Goal: Task Accomplishment & Management: Complete application form

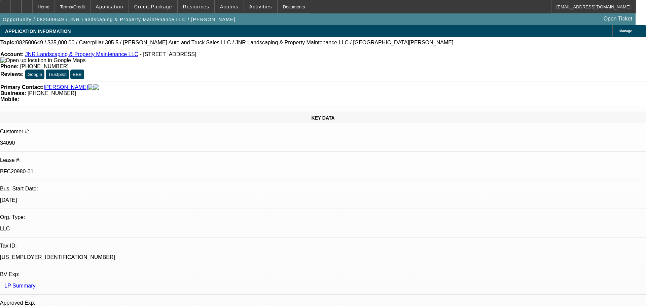
select select "0"
select select "6"
select select "0"
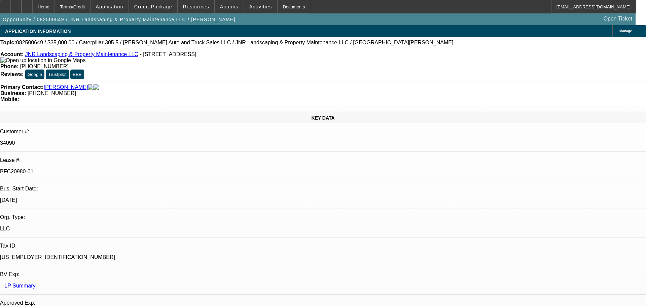
select select "0"
select select "6"
select select "0"
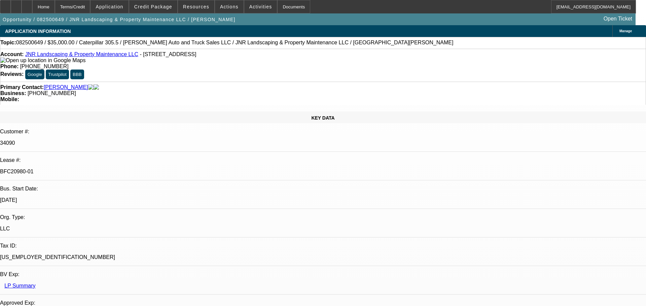
select select "0"
select select "6"
select select "0"
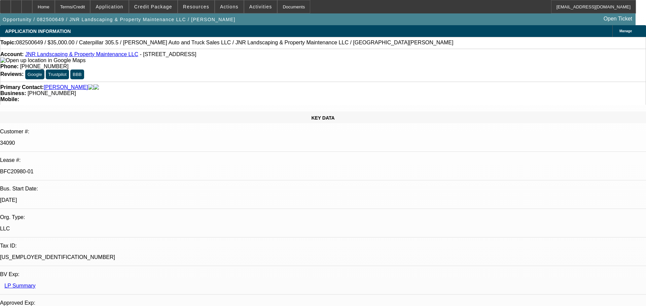
select select "6"
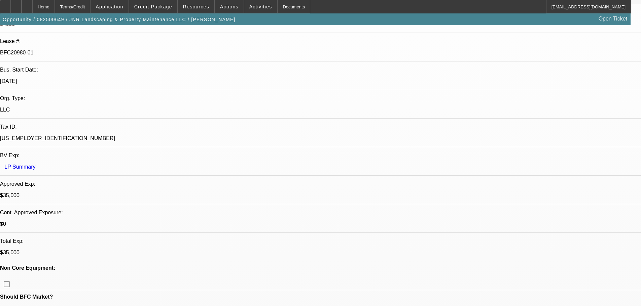
scroll to position [236, 0]
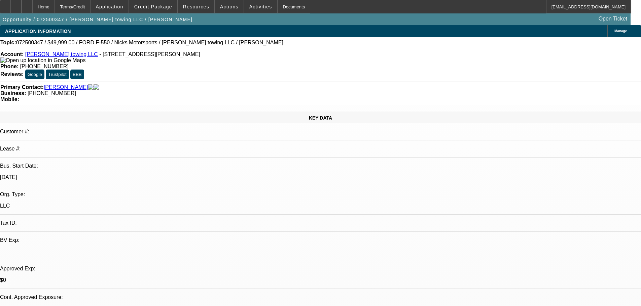
select select "0.15"
select select "2"
select select "0.1"
select select "4"
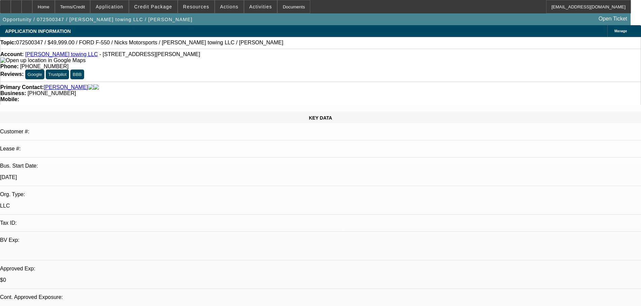
scroll to position [885, 0]
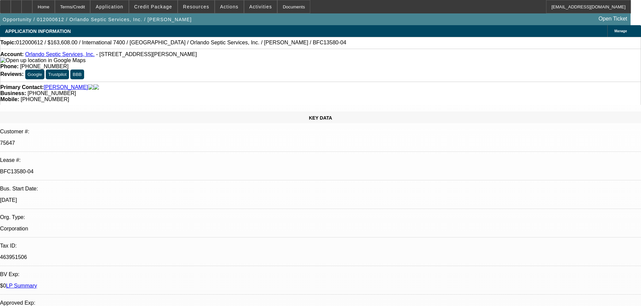
select select "0"
select select "6"
select select "0"
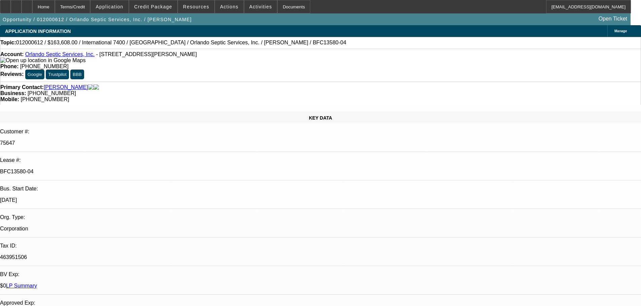
select select "0"
select select "6"
select select "0"
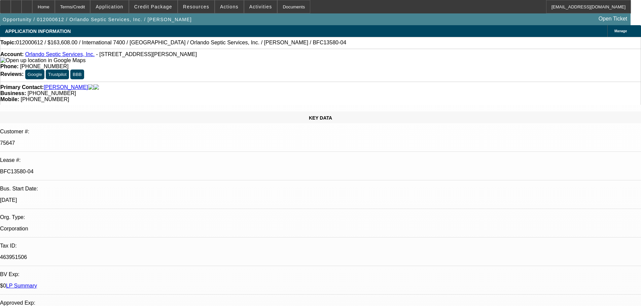
select select "0"
select select "6"
select select "0"
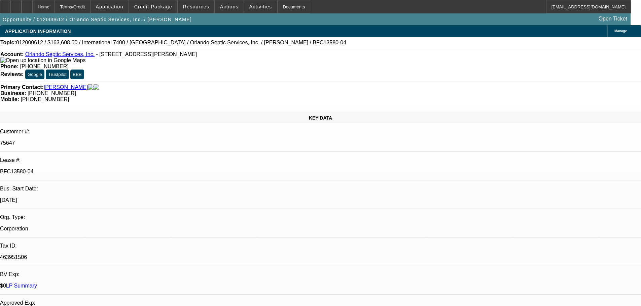
select select "6"
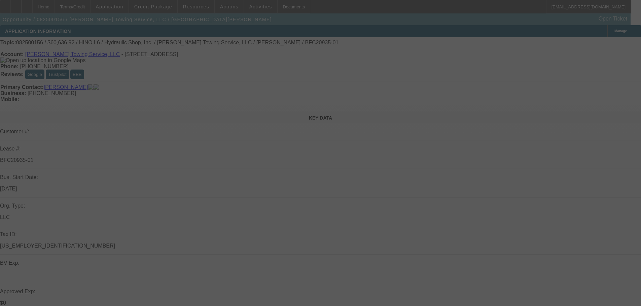
click at [615, 43] on div at bounding box center [320, 153] width 641 height 306
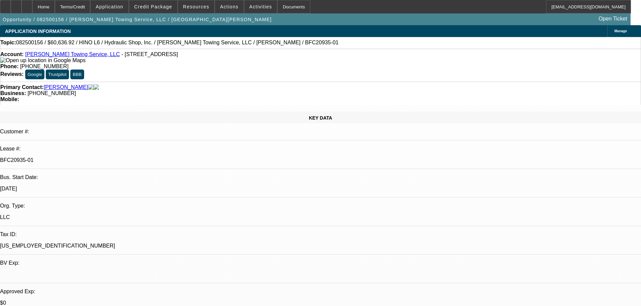
select select "0"
select select "6"
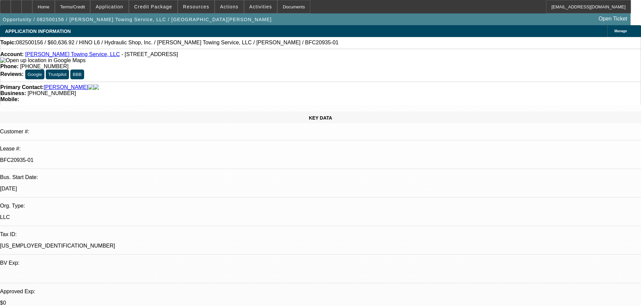
select select "0"
select select "6"
select select "0"
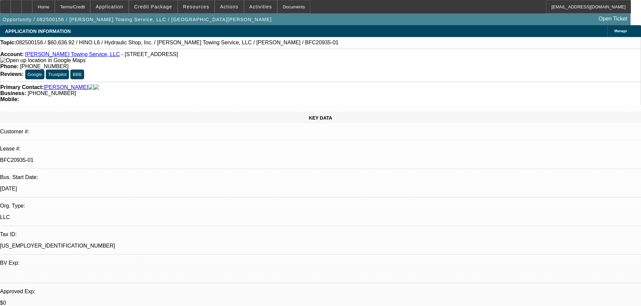
select select "0"
select select "6"
select select "0"
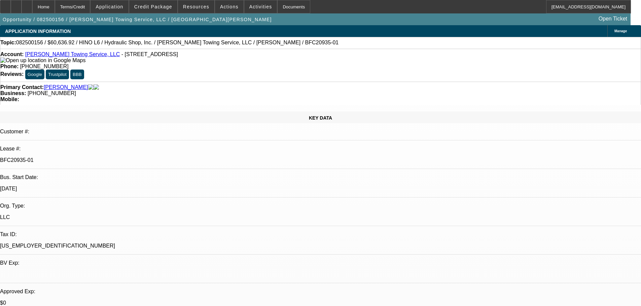
select select "0"
select select "6"
click at [5, 4] on icon at bounding box center [5, 4] width 0 height 0
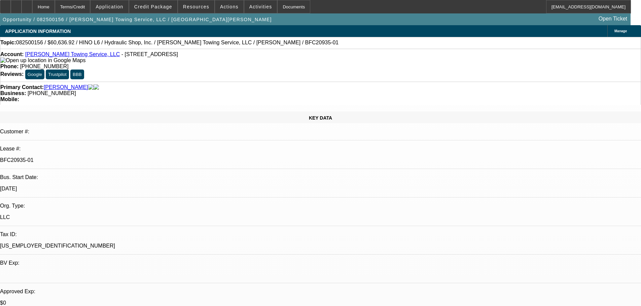
select select "0"
select select "6"
select select "0"
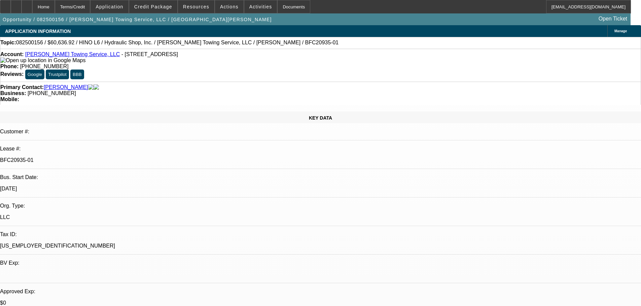
select select "0"
select select "6"
select select "0"
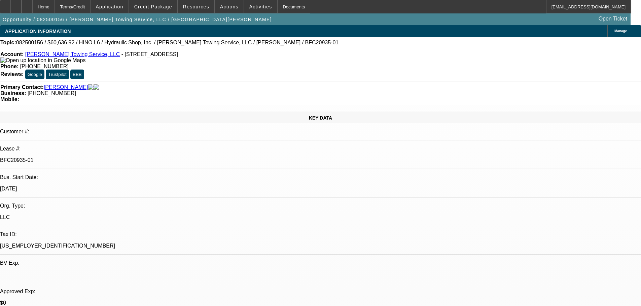
select select "0"
select select "6"
select select "0"
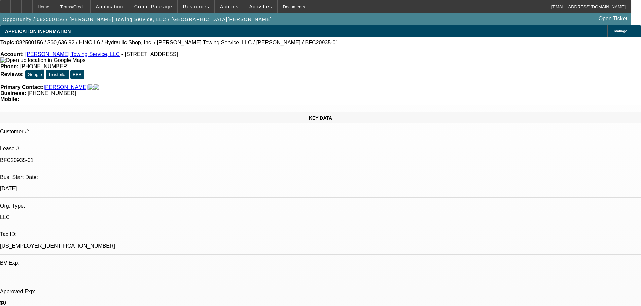
select select "6"
